Goal: Entertainment & Leisure: Consume media (video, audio)

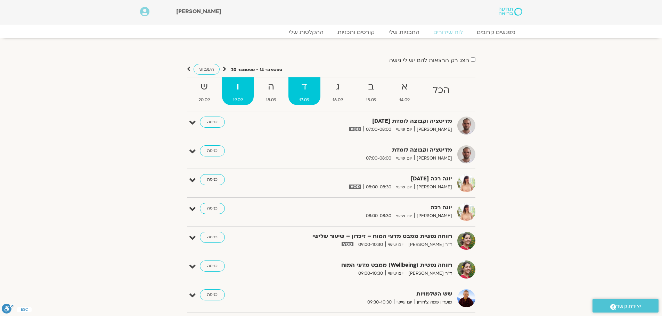
click at [302, 93] on strong "ד" at bounding box center [304, 87] width 32 height 16
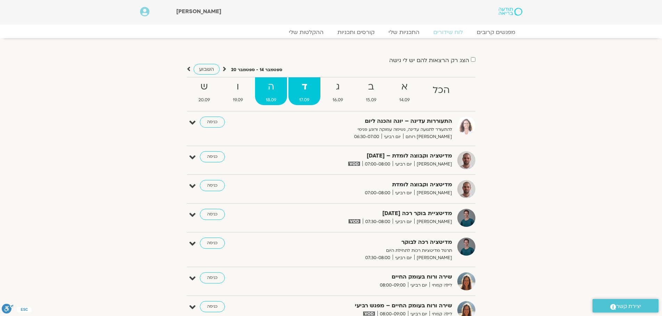
click at [262, 97] on span "18.09" at bounding box center [271, 100] width 32 height 7
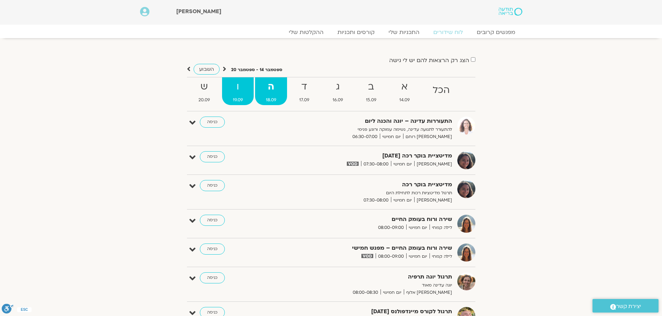
click at [236, 88] on strong "ו" at bounding box center [238, 87] width 32 height 16
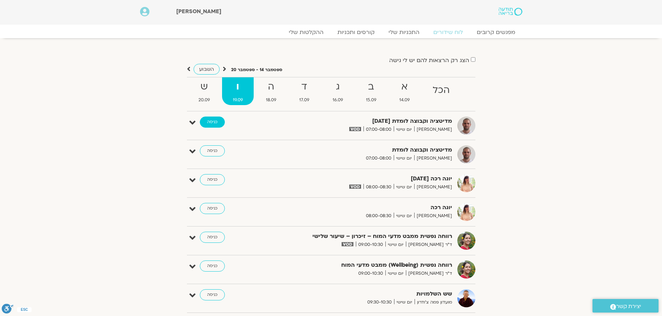
click at [217, 122] on link "כניסה" at bounding box center [212, 122] width 25 height 11
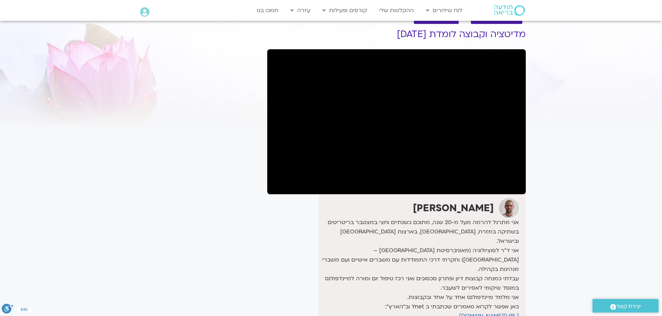
scroll to position [35, 0]
